Goal: Find specific page/section: Find specific page/section

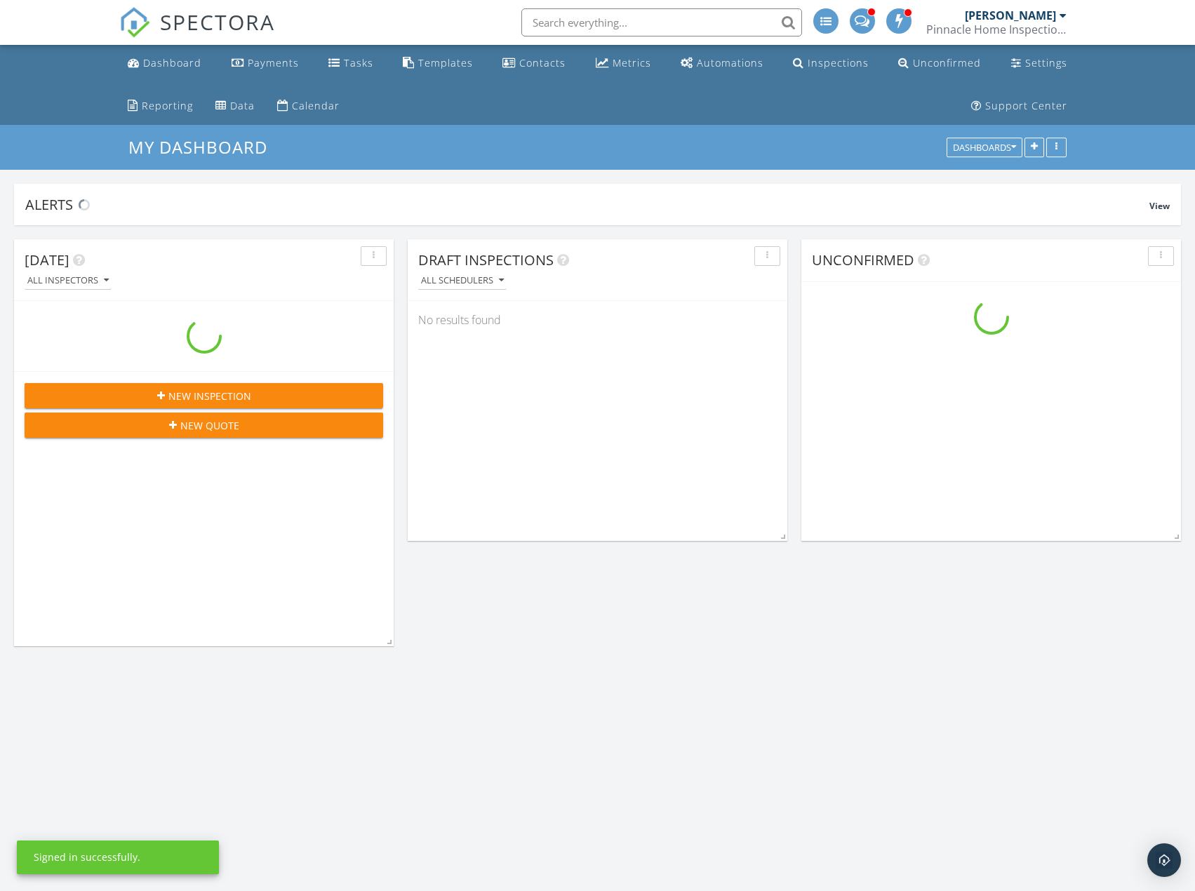
scroll to position [1404, 1217]
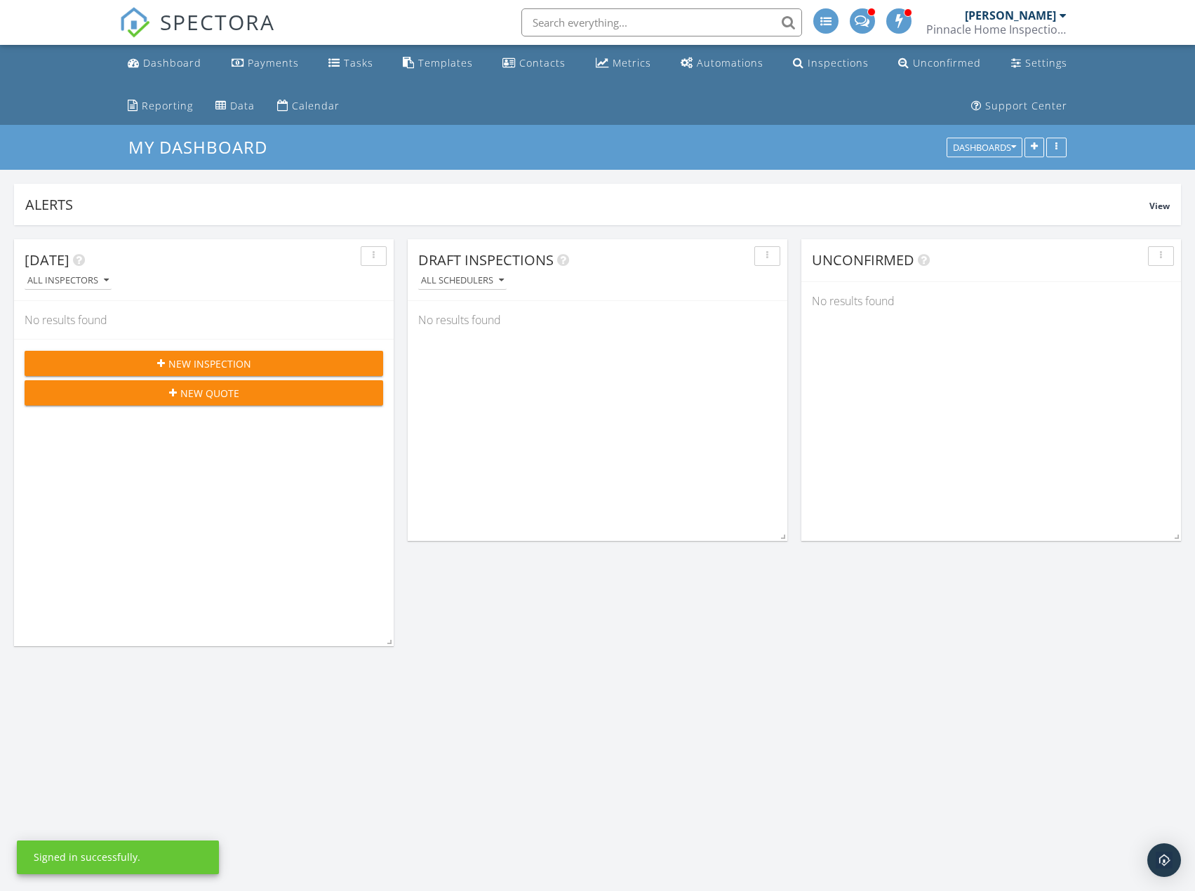
click at [580, 23] on input "text" at bounding box center [661, 22] width 281 height 28
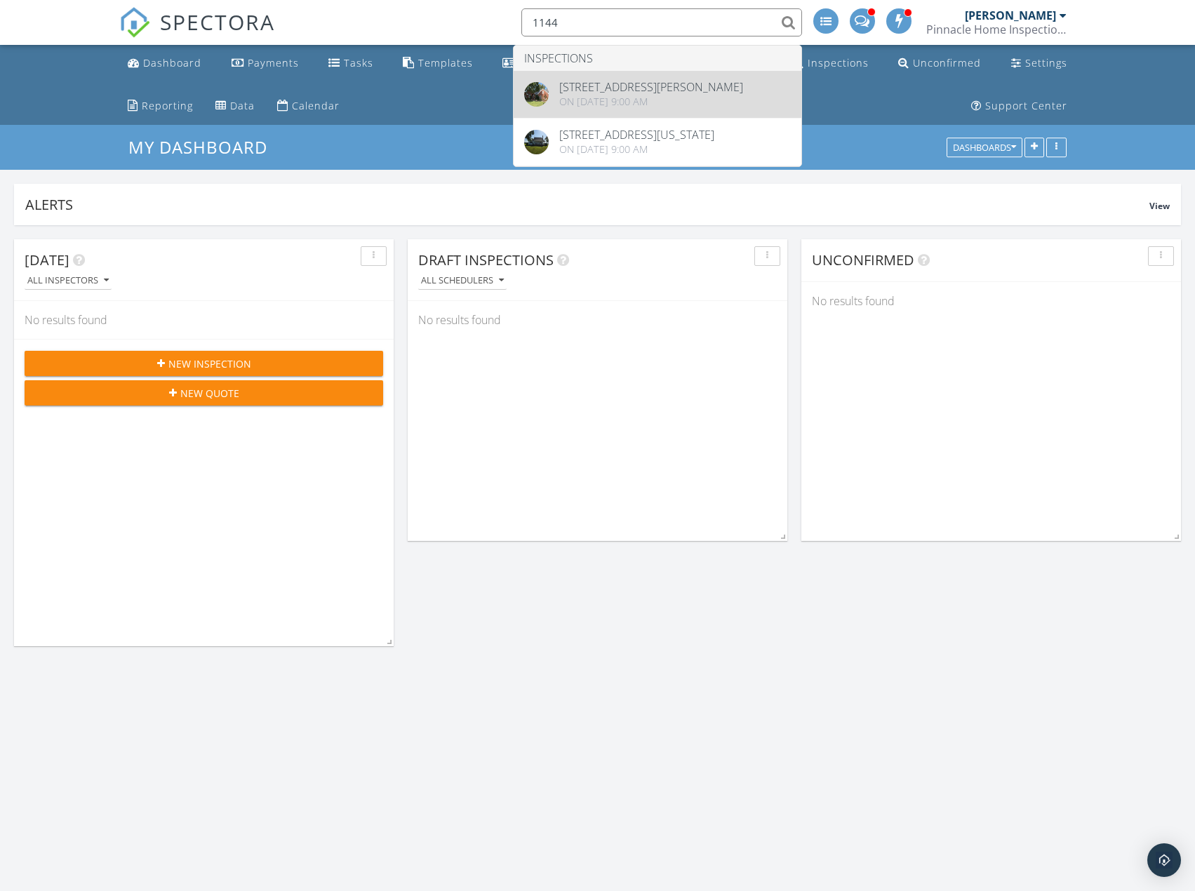
type input "1144"
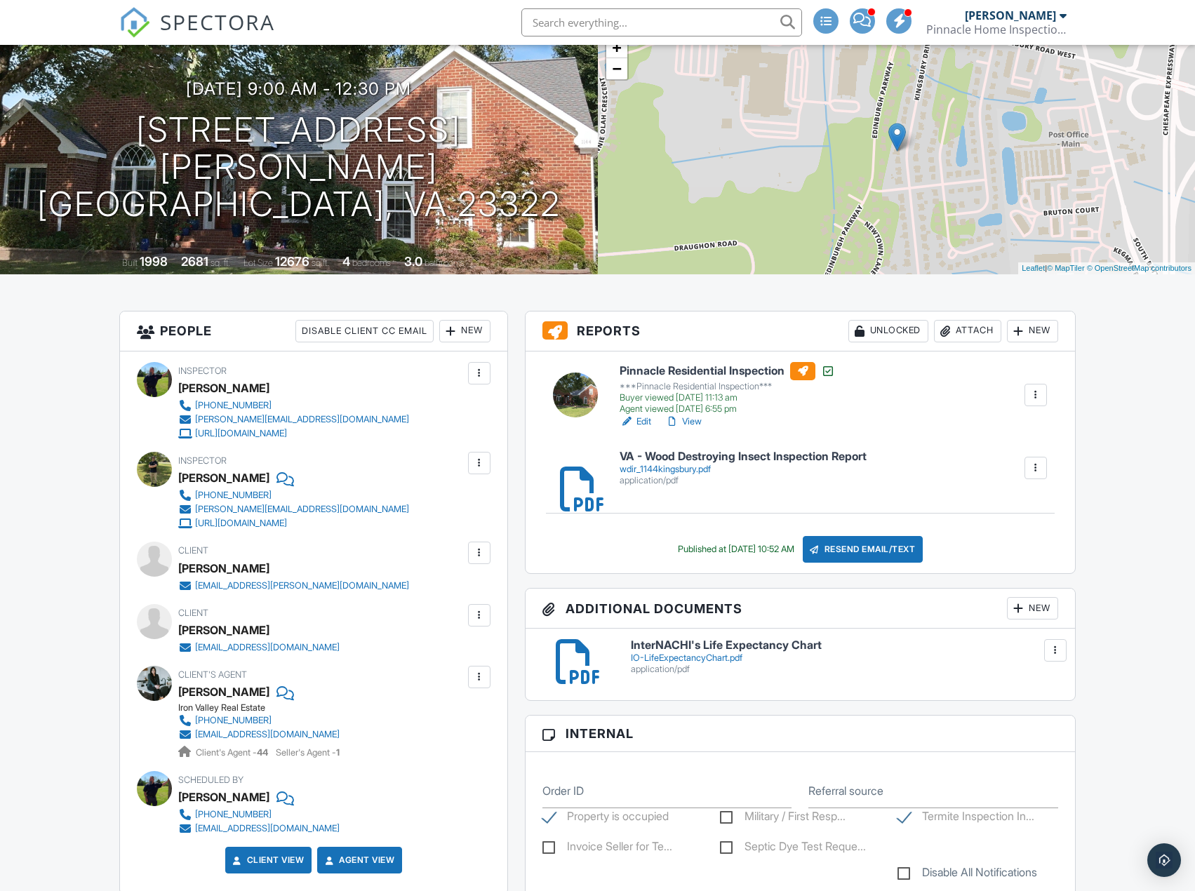
scroll to position [140, 0]
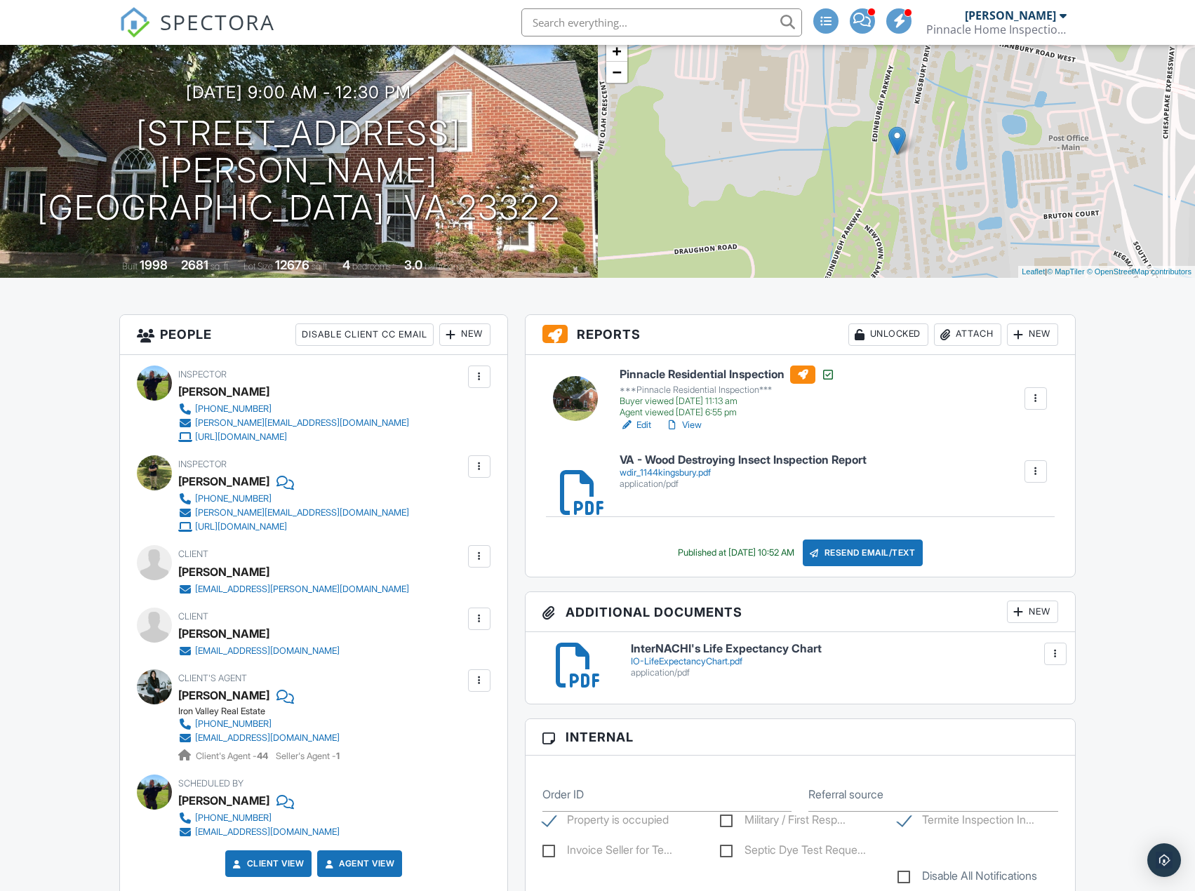
click at [693, 424] on link "View" at bounding box center [683, 425] width 36 height 14
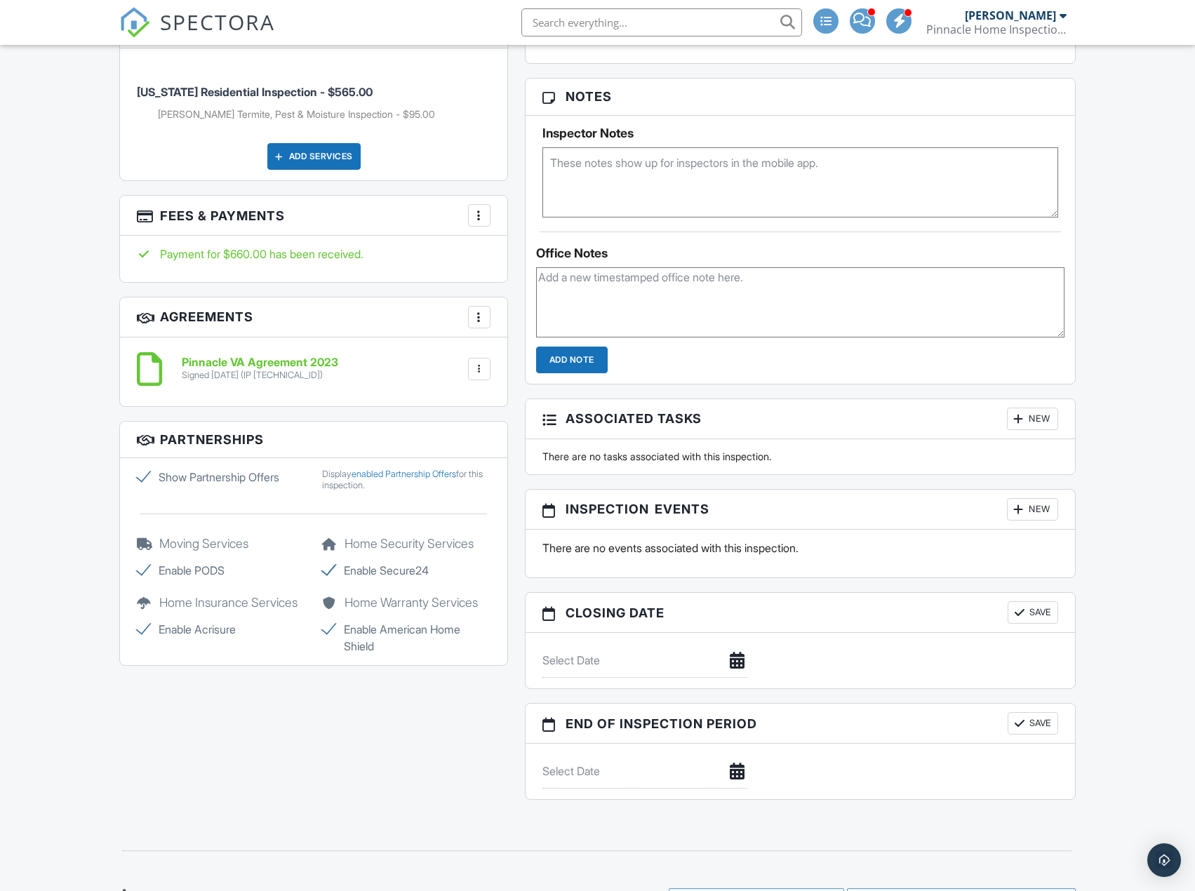
scroll to position [1123, 0]
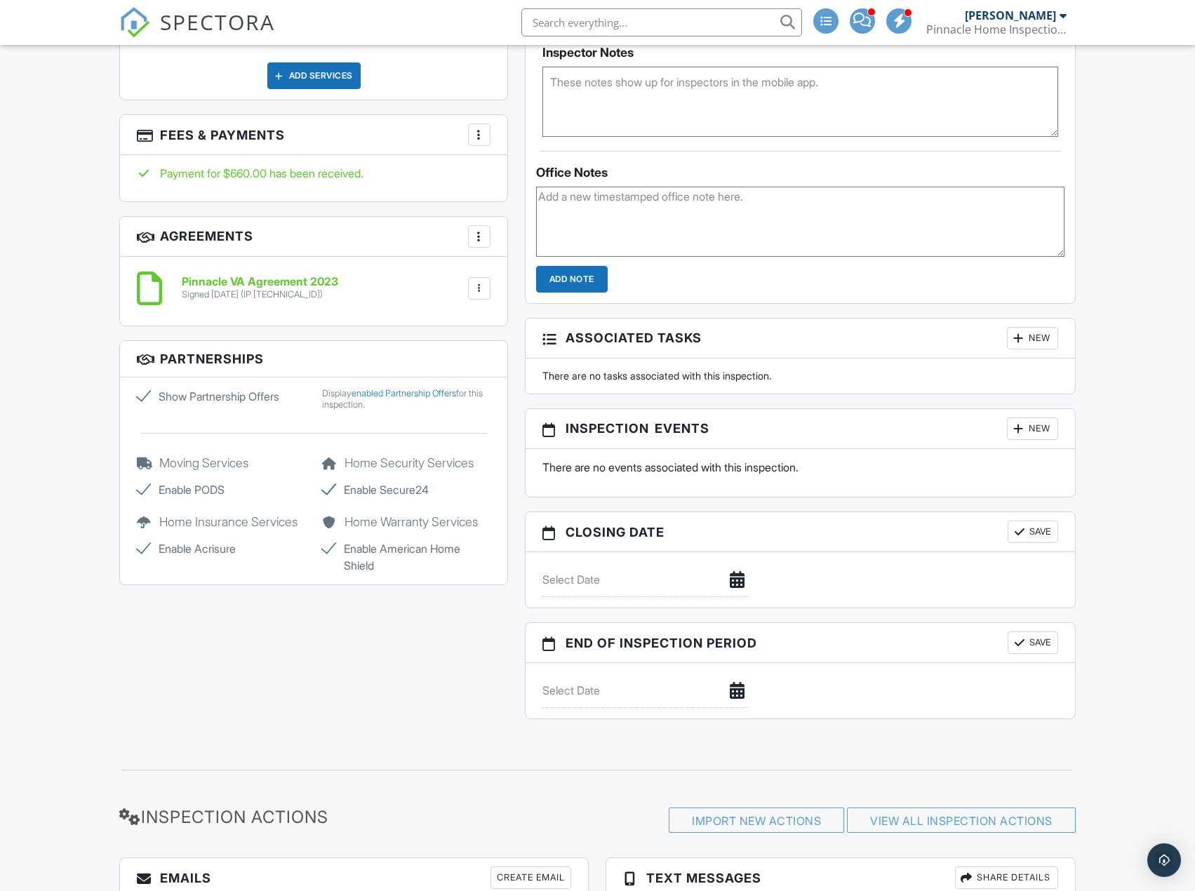
click at [239, 287] on h6 "Pinnacle VA Agreement 2023" at bounding box center [260, 282] width 157 height 13
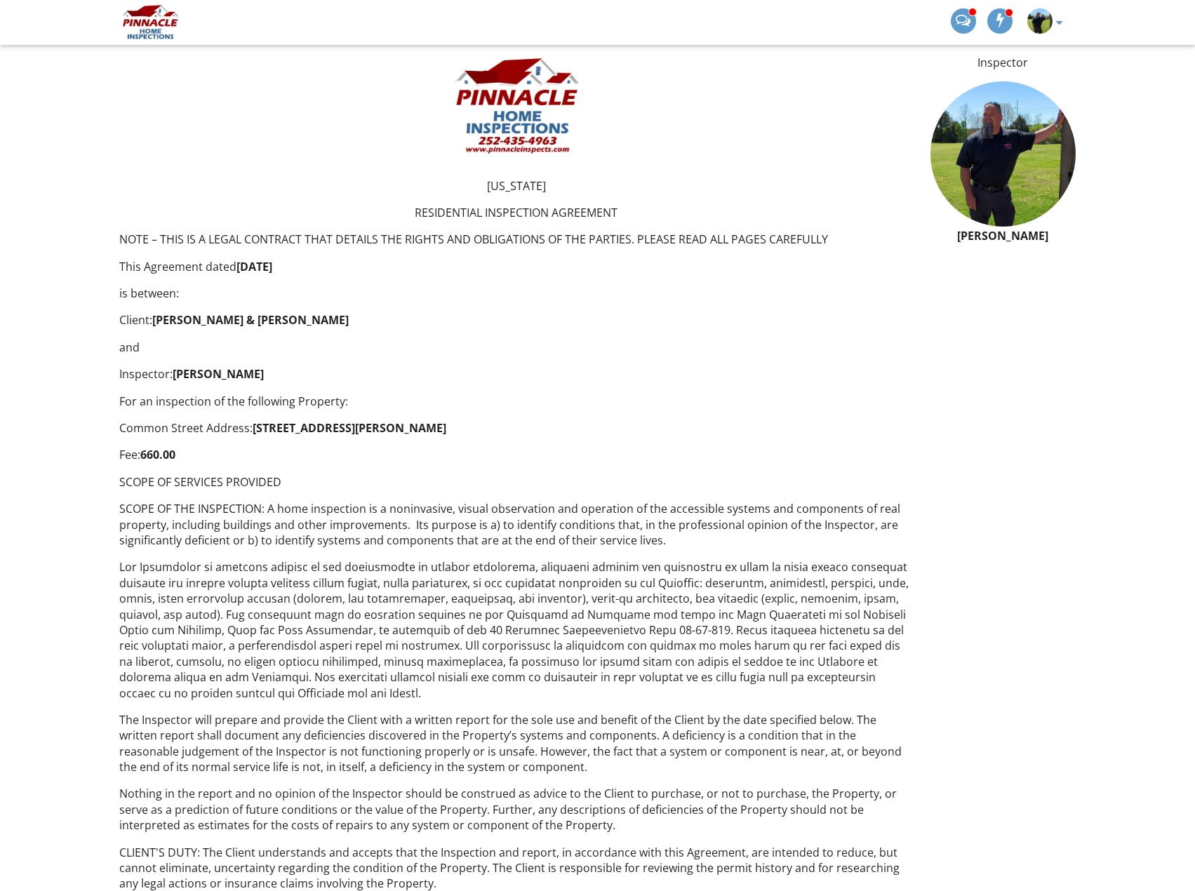
scroll to position [351, 0]
